Goal: Find specific page/section: Find specific page/section

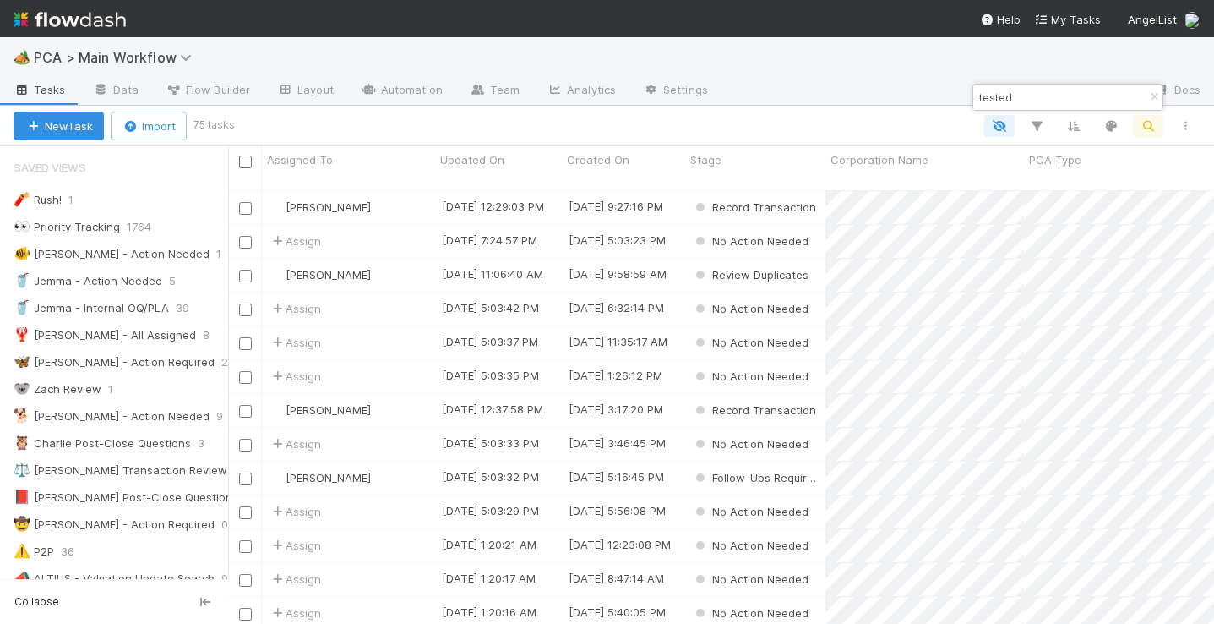
scroll to position [428, 967]
click at [1147, 95] on icon "button" at bounding box center [1154, 97] width 17 height 10
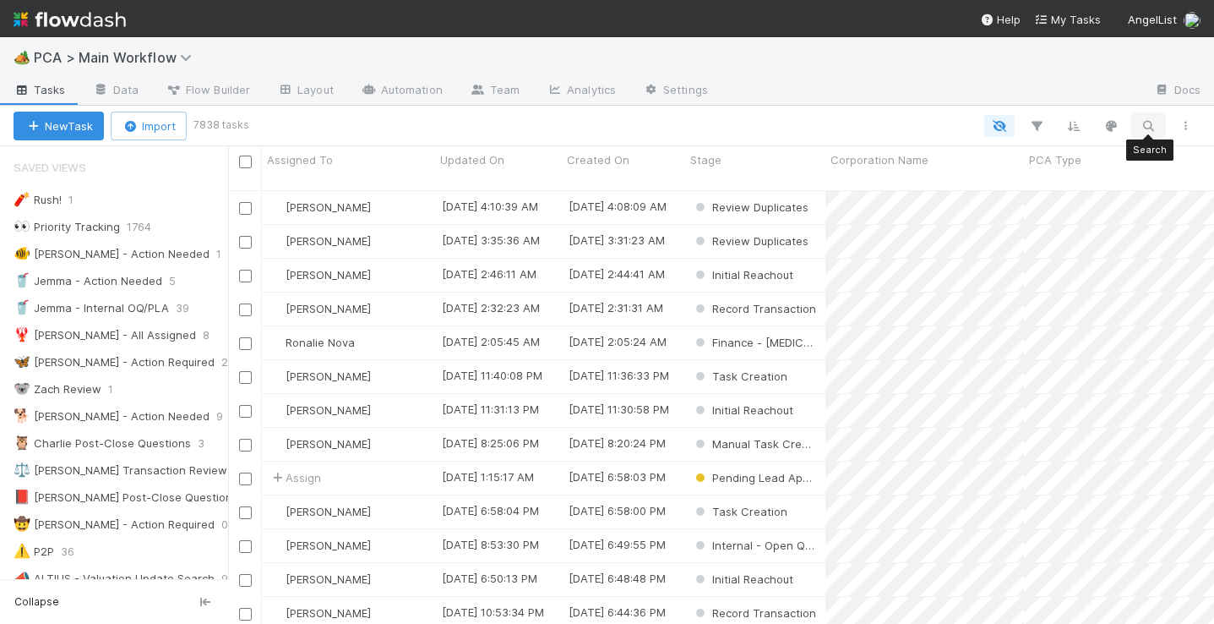
click at [1149, 121] on icon "button" at bounding box center [1148, 125] width 17 height 15
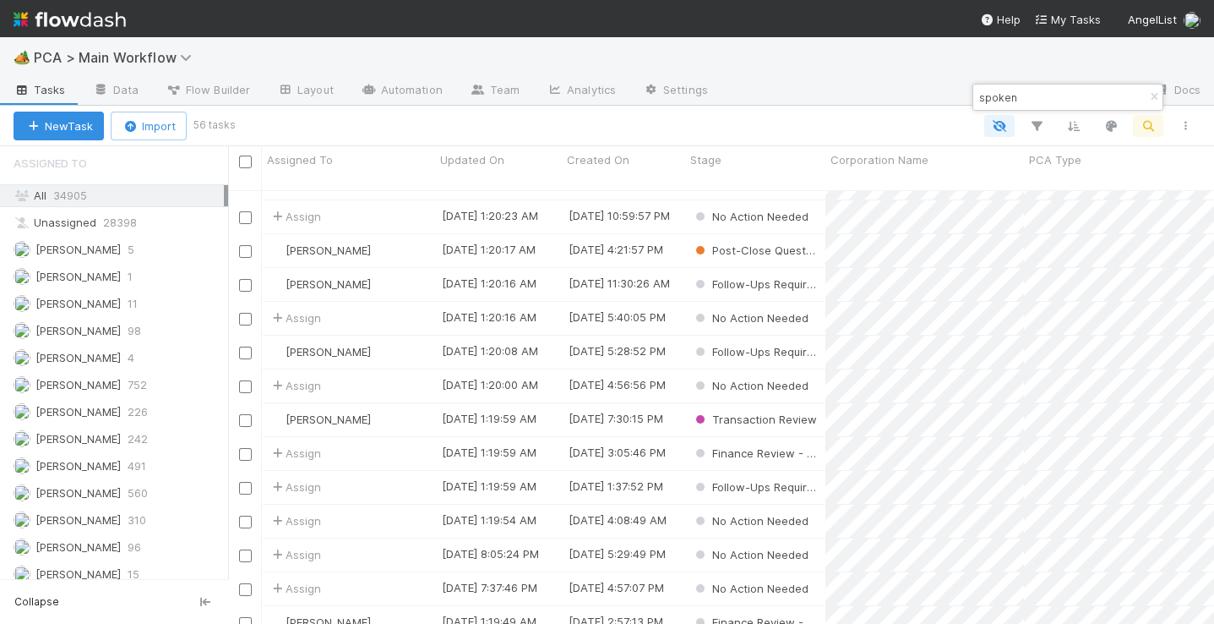
scroll to position [1901, 0]
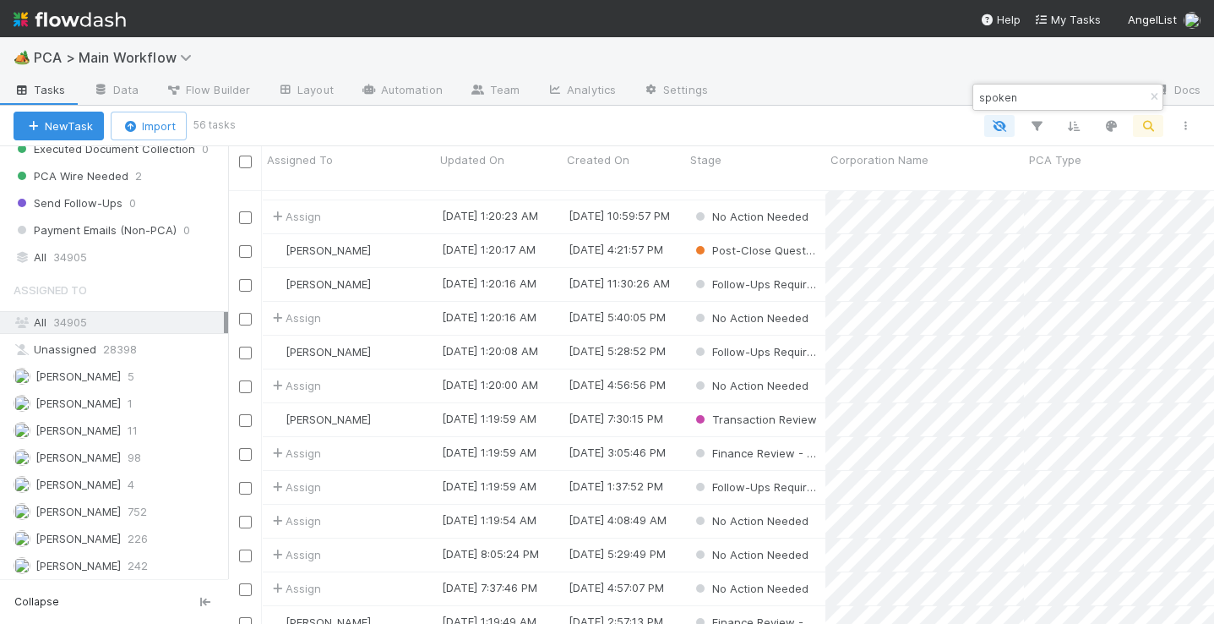
drag, startPoint x: 71, startPoint y: 229, endPoint x: 88, endPoint y: 259, distance: 34.8
click at [71, 247] on span "34905" at bounding box center [70, 257] width 34 height 21
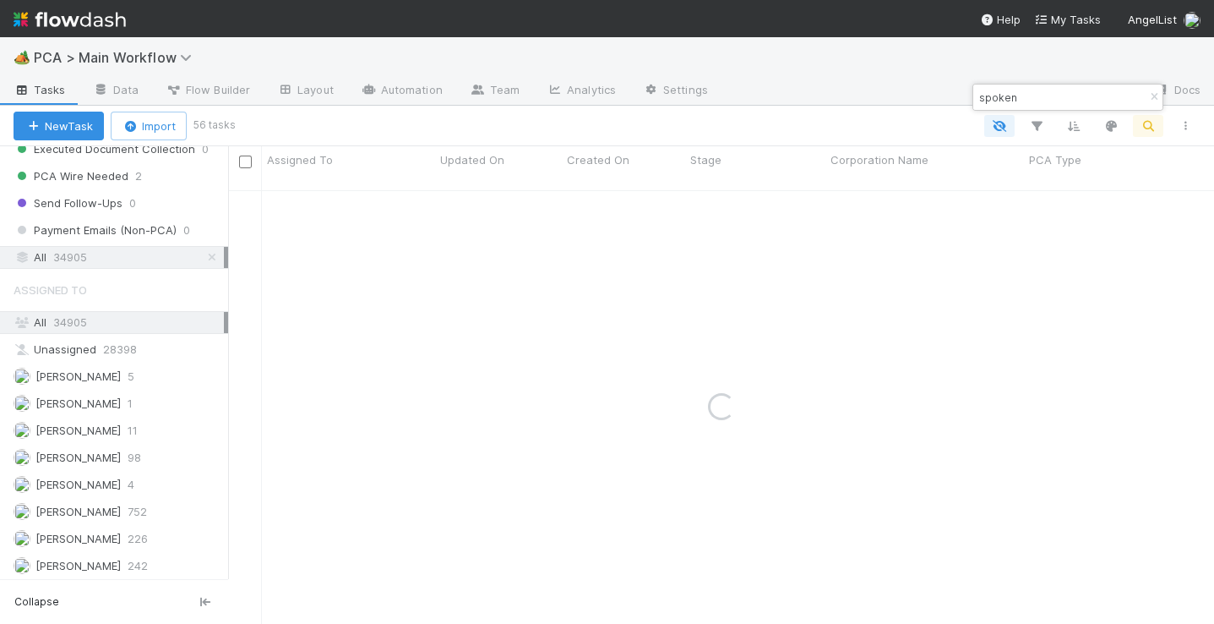
click at [90, 312] on div "All 34905" at bounding box center [119, 322] width 210 height 21
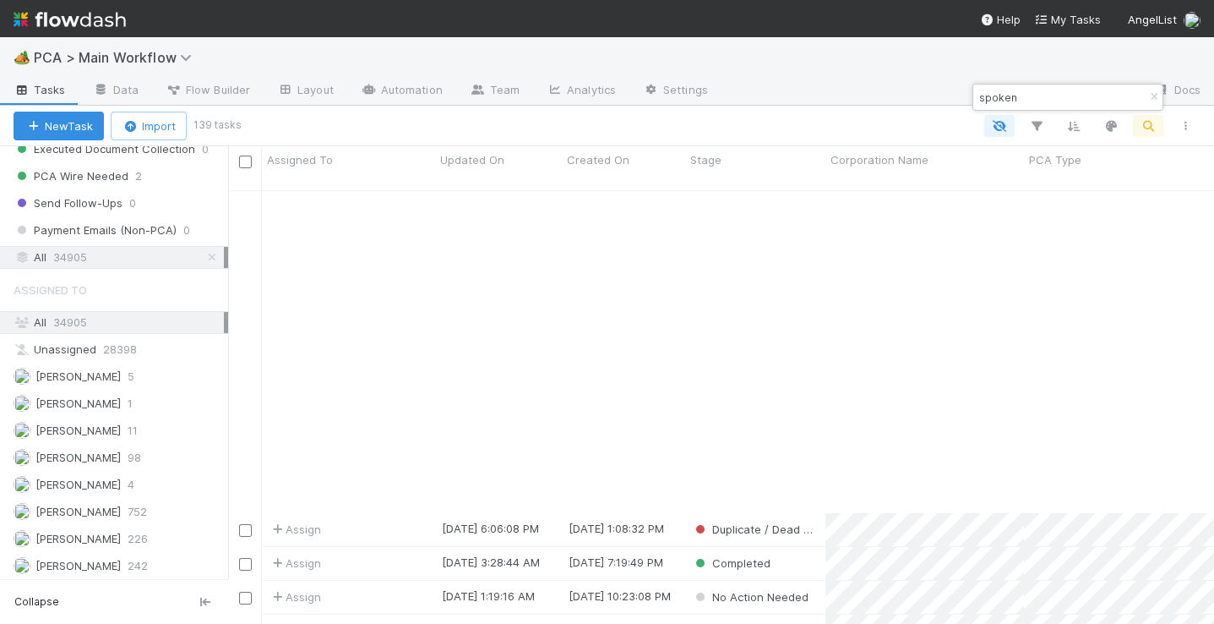
scroll to position [1647, 0]
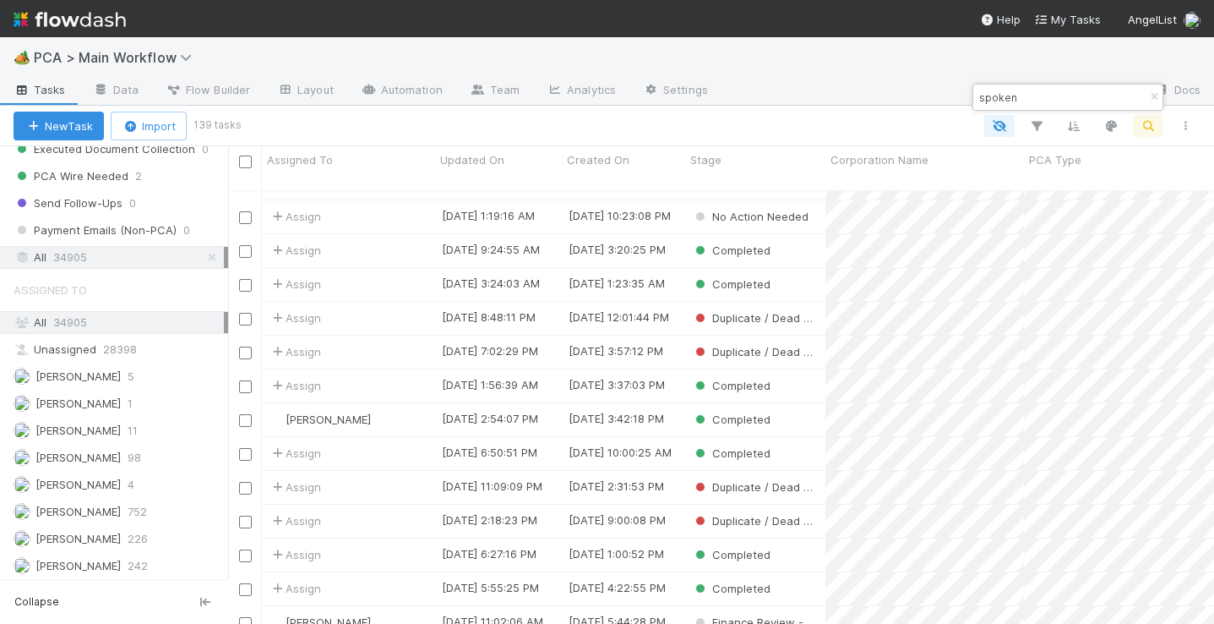
drag, startPoint x: 1023, startPoint y: 95, endPoint x: 963, endPoint y: 90, distance: 61.0
click at [964, 90] on body "🏕️ PCA > Main Workflow Tasks Data Flow Builder Layout Automation Team Analytics…" at bounding box center [607, 312] width 1214 height 624
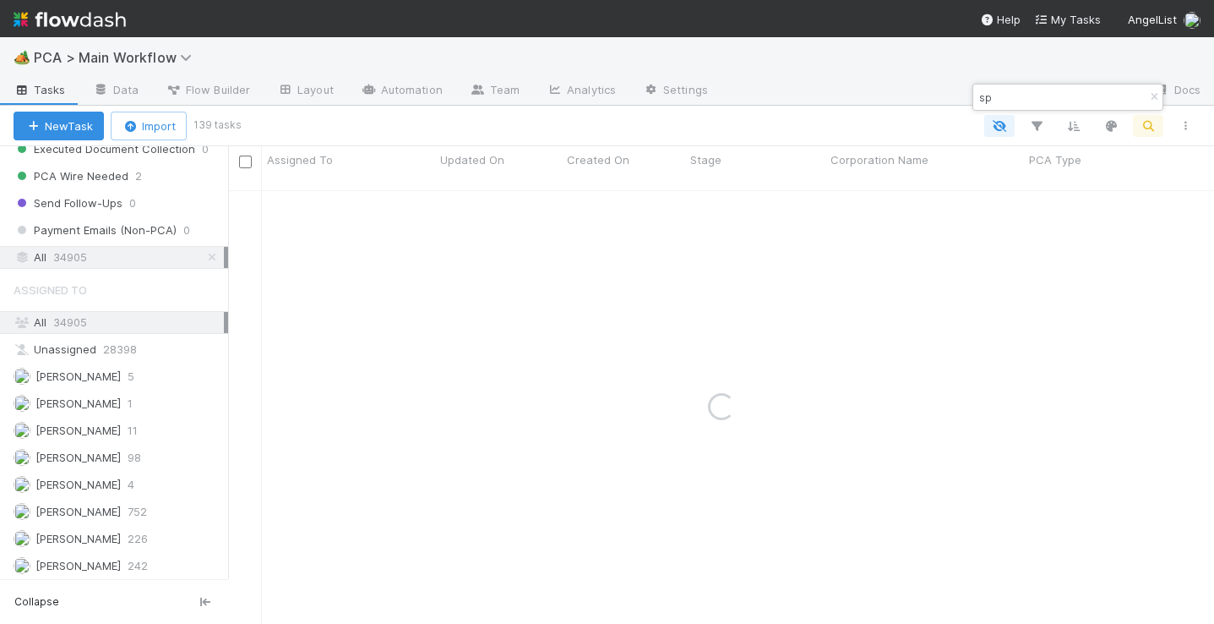
type input "s"
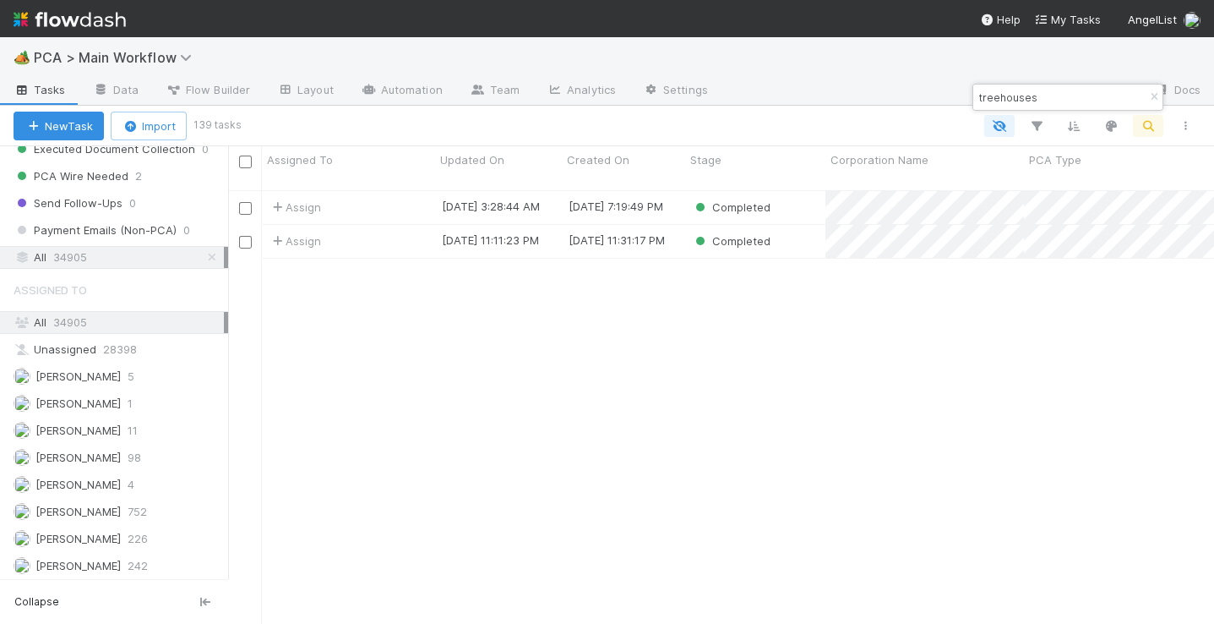
scroll to position [428, 967]
type input "treehouses"
click at [371, 191] on div "[PERSON_NAME]" at bounding box center [348, 207] width 173 height 33
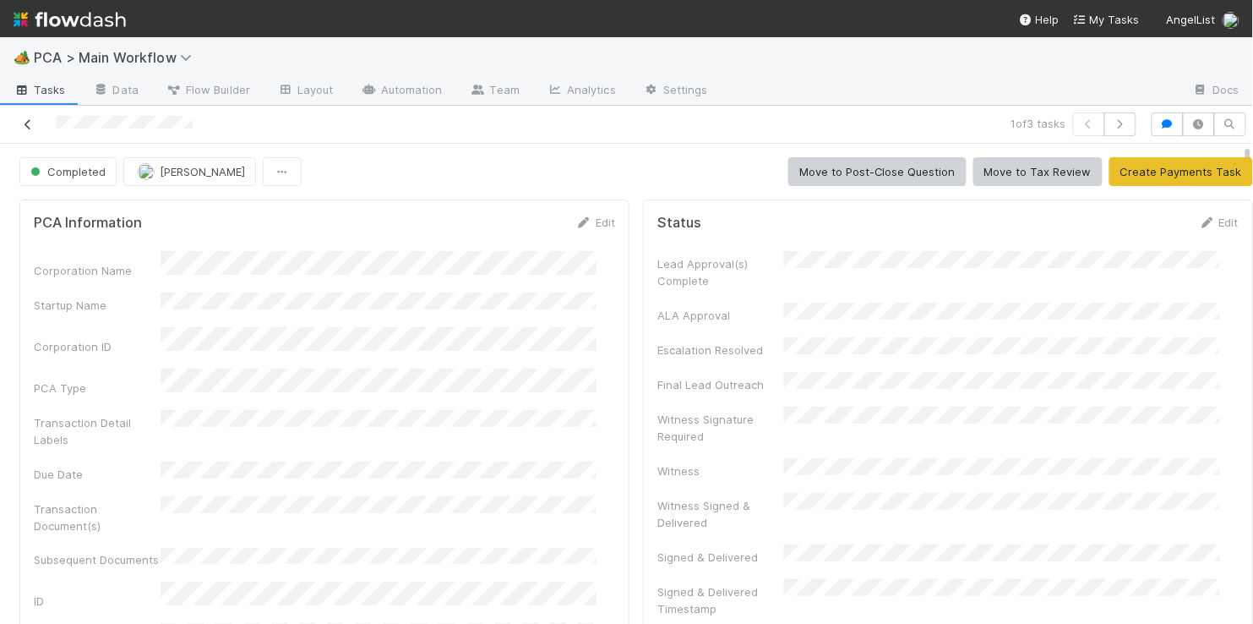
click at [22, 126] on icon at bounding box center [27, 124] width 17 height 11
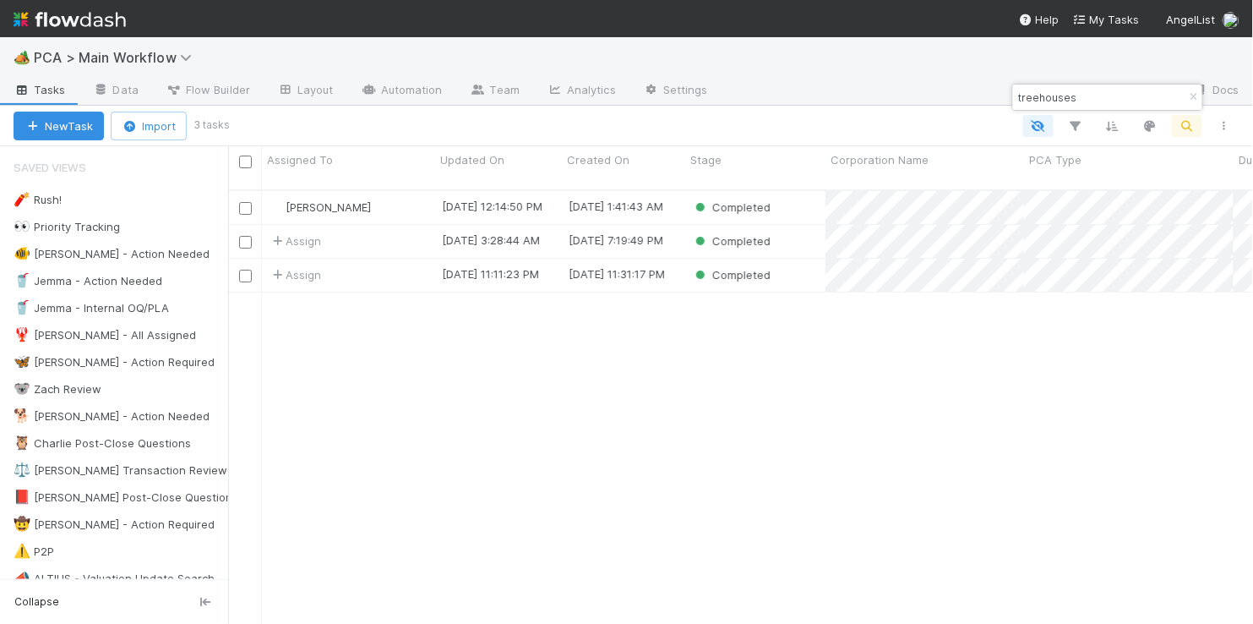
scroll to position [428, 1006]
drag, startPoint x: 1077, startPoint y: 101, endPoint x: 1005, endPoint y: 95, distance: 72.9
click at [1005, 95] on body "🏕️ PCA > Main Workflow Tasks Data Flow Builder Layout Automation Team Analytics…" at bounding box center [626, 312] width 1253 height 624
drag, startPoint x: 1192, startPoint y: 90, endPoint x: 1183, endPoint y: 112, distance: 23.5
click at [1192, 92] on icon "button" at bounding box center [1194, 97] width 17 height 10
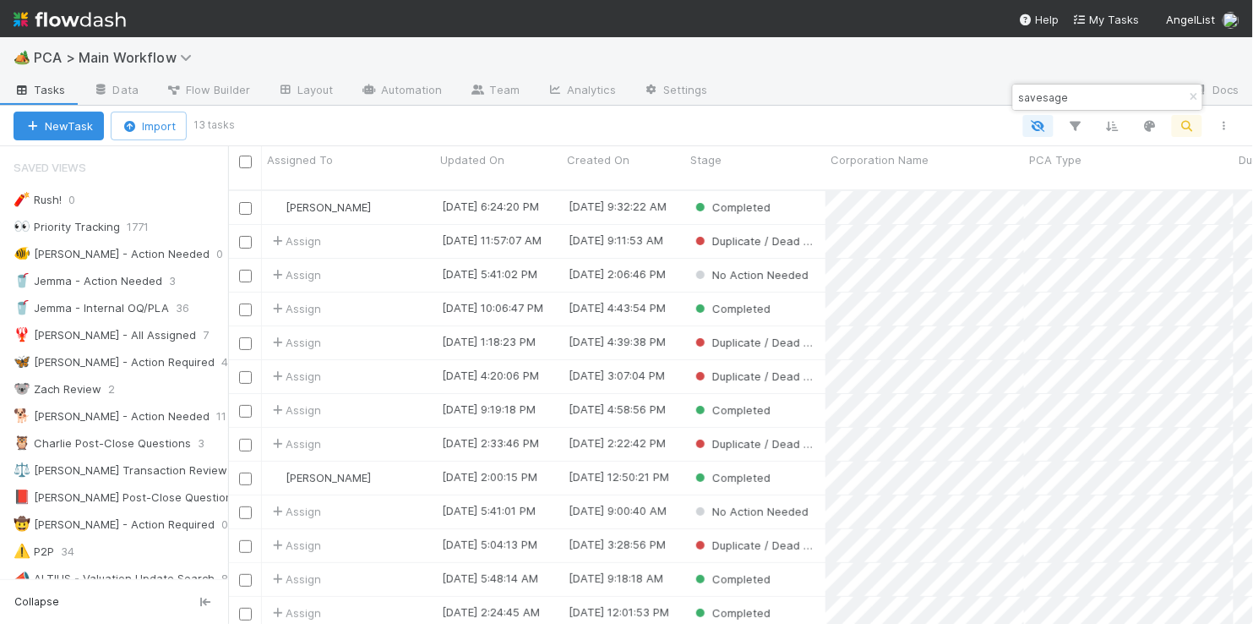
type input "savesage"
click at [397, 191] on div "[PERSON_NAME]" at bounding box center [348, 207] width 173 height 33
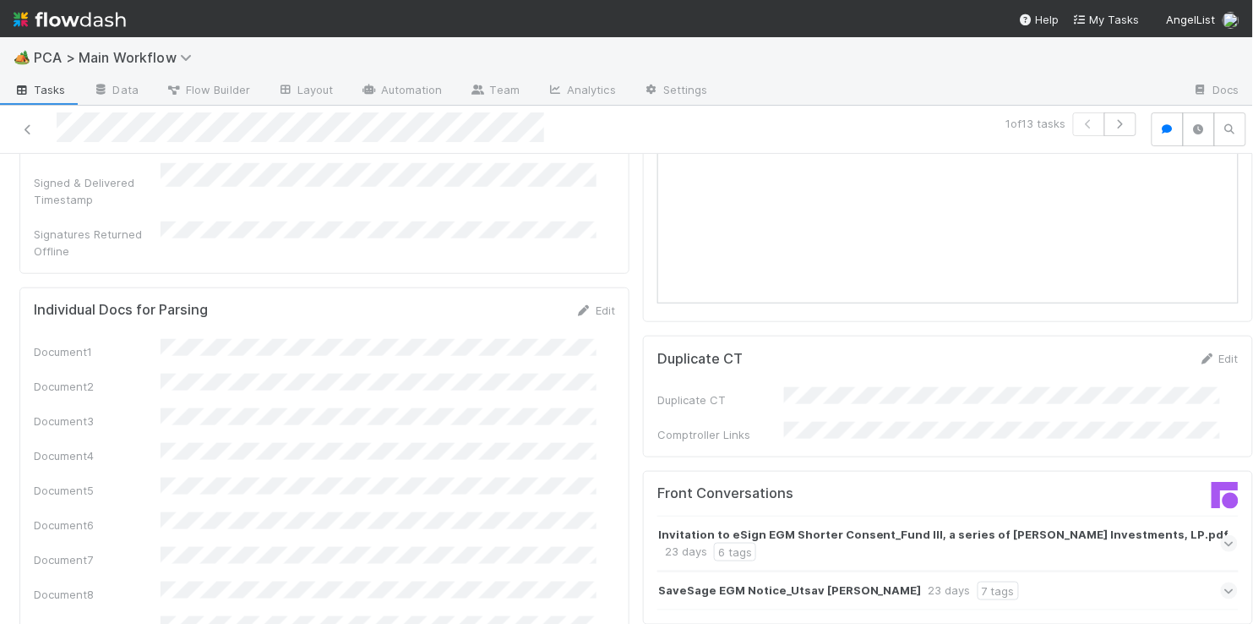
scroll to position [2077, 0]
